Goal: Task Accomplishment & Management: Manage account settings

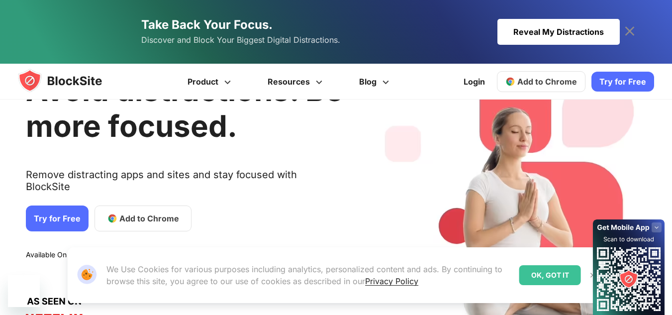
scroll to position [99, 0]
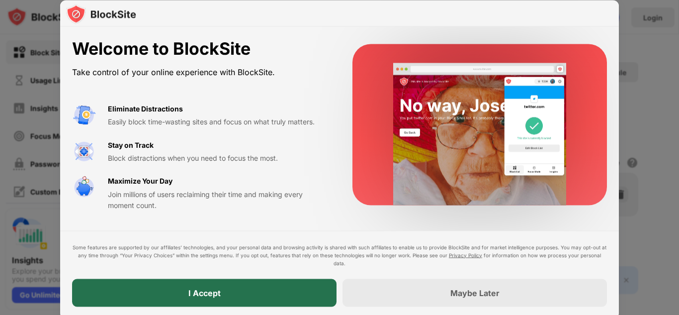
click at [239, 290] on div "I Accept" at bounding box center [204, 293] width 265 height 28
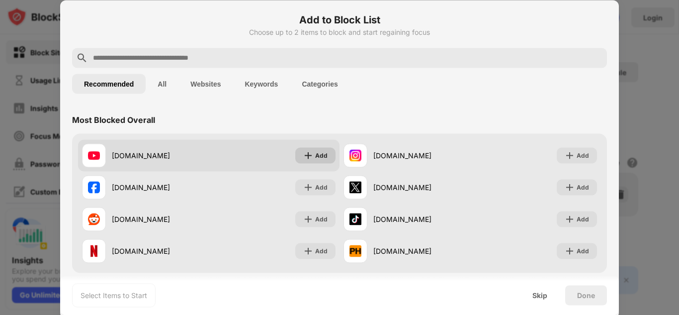
click at [303, 157] on img at bounding box center [308, 155] width 10 height 10
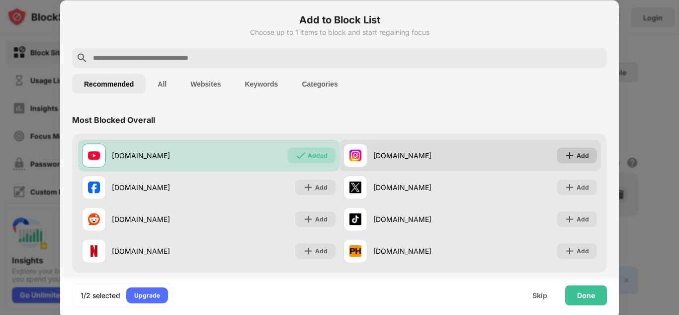
click at [579, 156] on div "Add" at bounding box center [583, 155] width 12 height 10
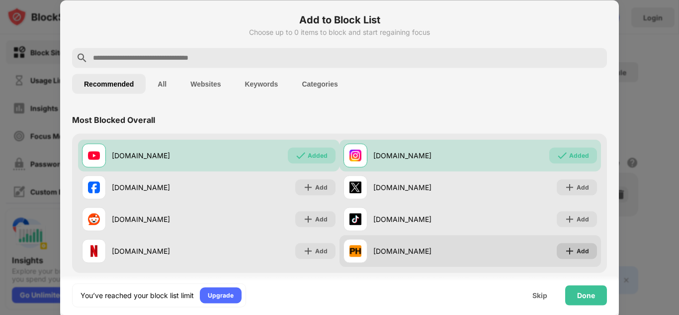
click at [563, 258] on div "Add" at bounding box center [577, 251] width 40 height 16
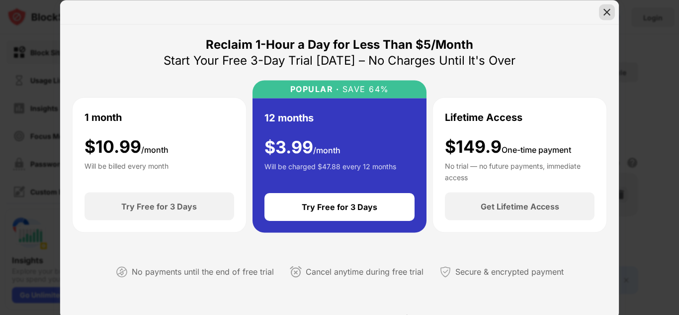
click at [609, 12] on img at bounding box center [607, 12] width 10 height 10
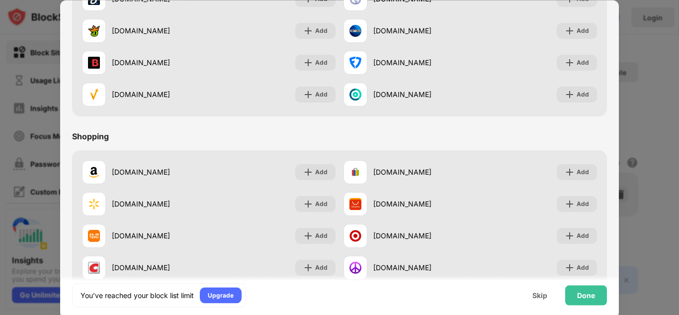
scroll to position [1043, 0]
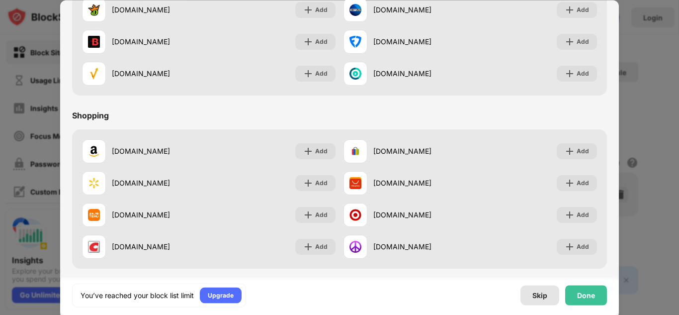
click at [541, 294] on div "Skip" at bounding box center [540, 295] width 15 height 8
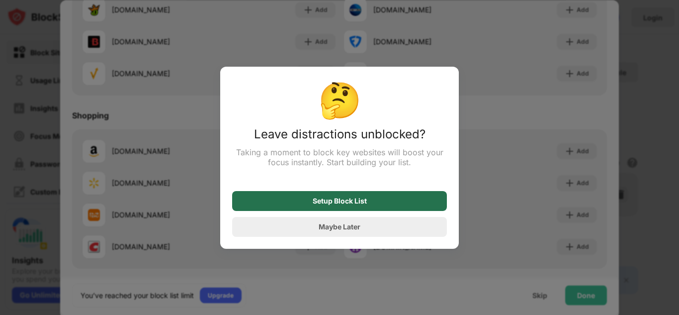
click at [351, 209] on div "Setup Block List" at bounding box center [339, 201] width 215 height 20
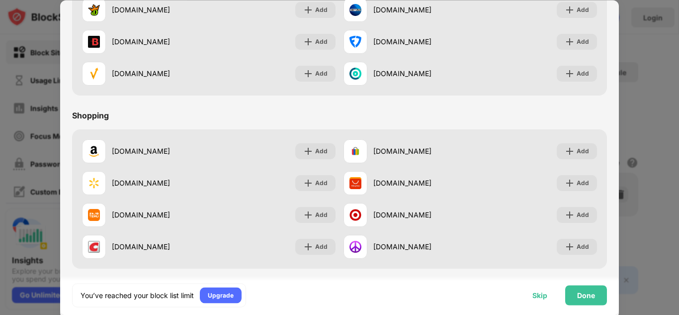
click at [545, 299] on div "Skip" at bounding box center [540, 295] width 39 height 20
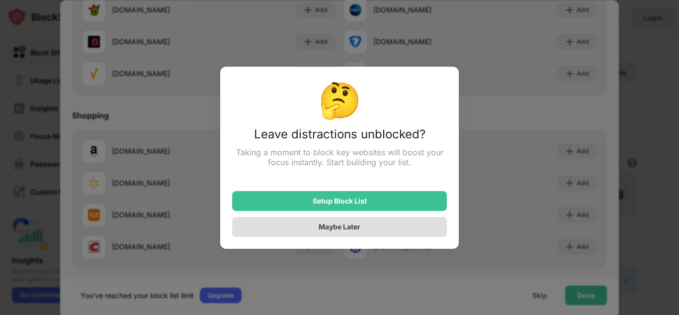
click at [300, 221] on div "Maybe Later" at bounding box center [339, 227] width 215 height 20
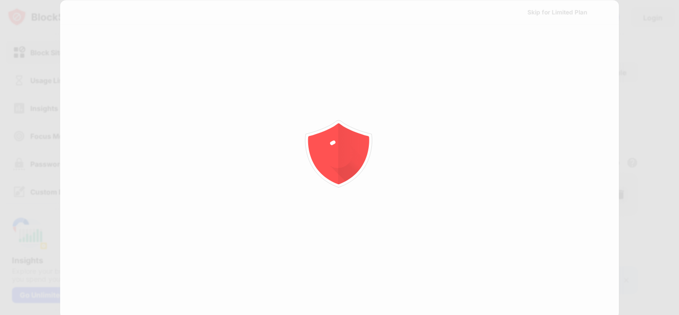
scroll to position [0, 0]
